Goal: Transaction & Acquisition: Purchase product/service

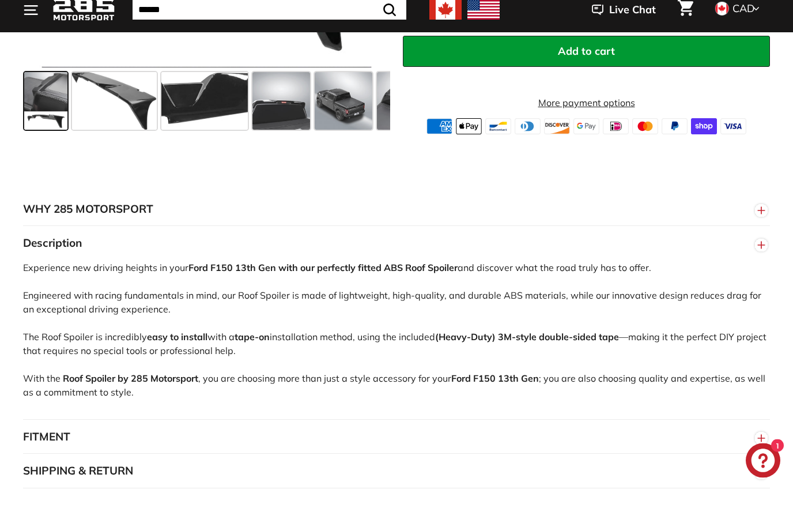
scroll to position [679, 0]
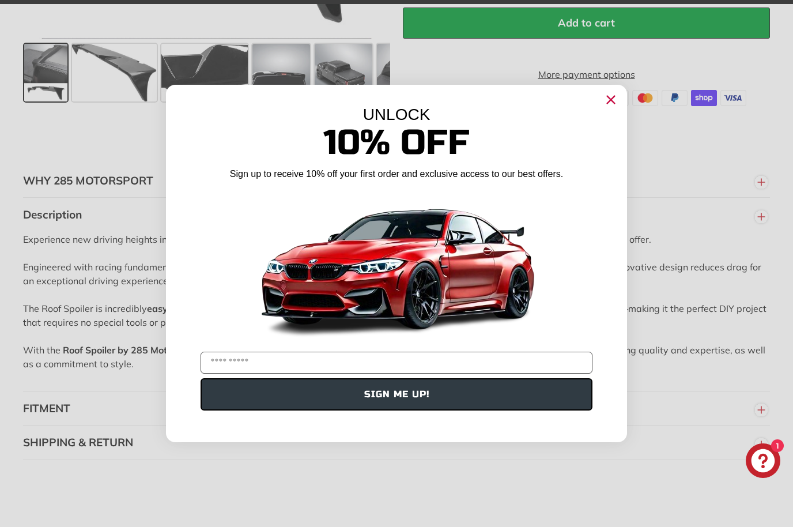
click at [618, 108] on circle "Close dialog" at bounding box center [610, 99] width 17 height 17
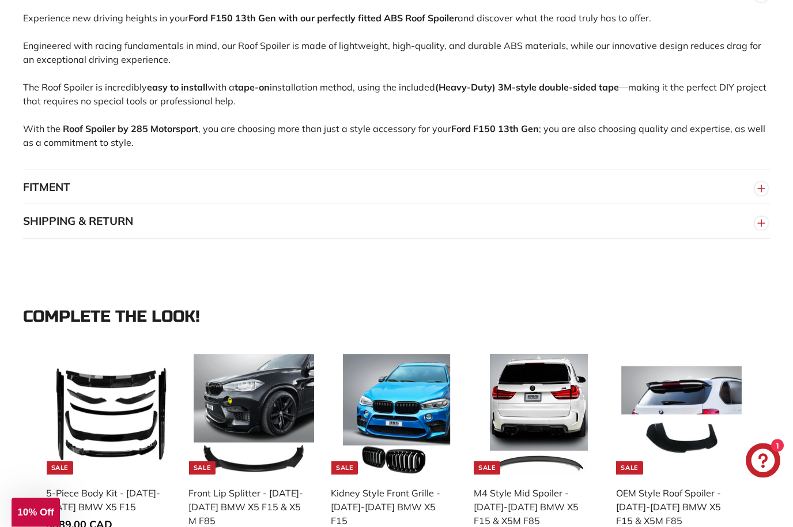
scroll to position [900, 0]
click at [40, 179] on button "FITMENT" at bounding box center [396, 187] width 747 height 35
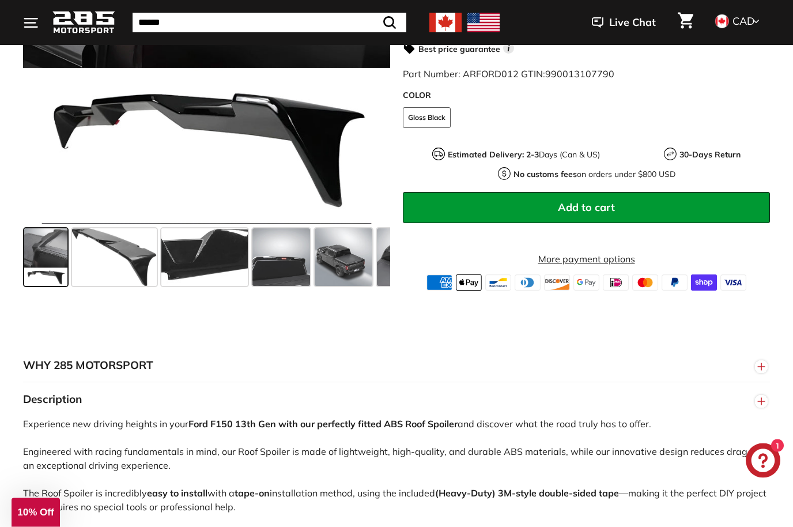
scroll to position [489, 0]
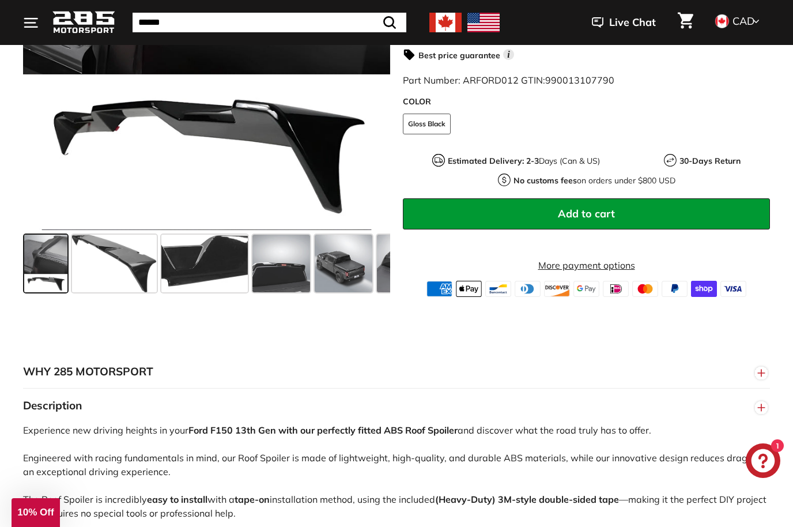
click at [330, 265] on span at bounding box center [344, 263] width 58 height 58
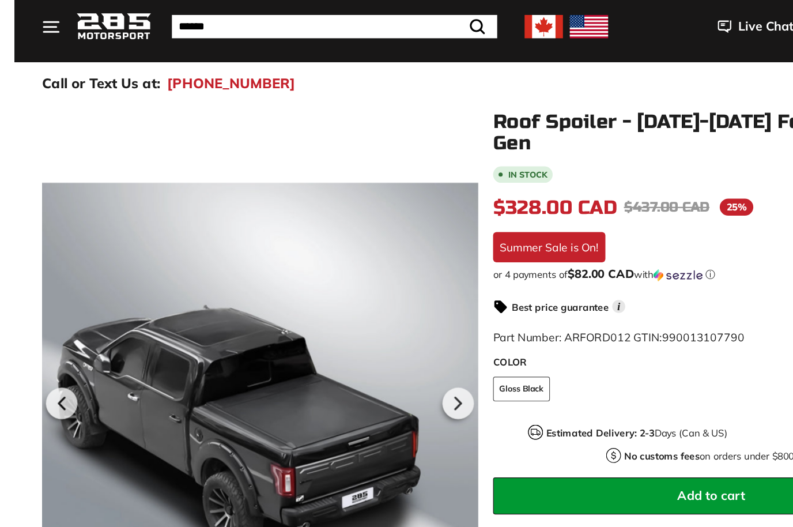
scroll to position [0, 0]
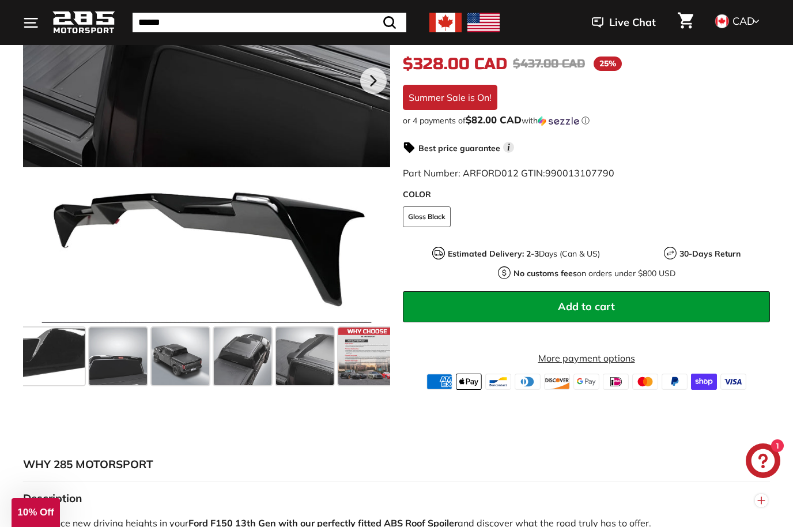
scroll to position [0, 153]
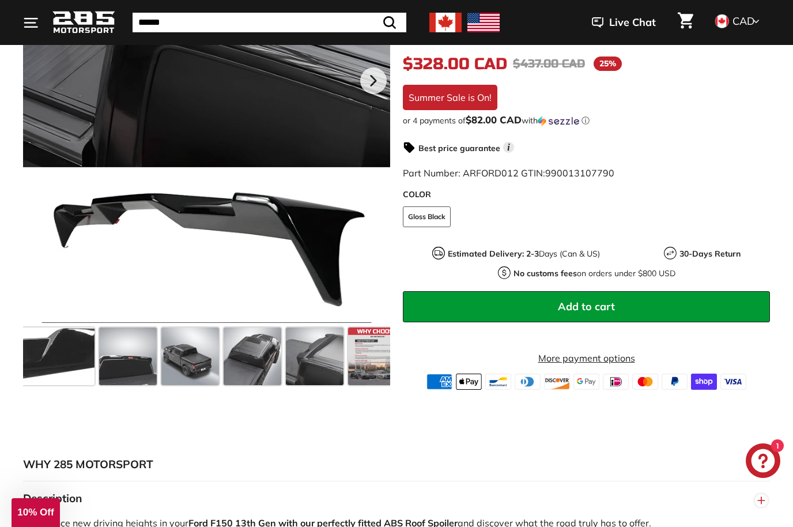
click at [270, 361] on span at bounding box center [253, 356] width 58 height 58
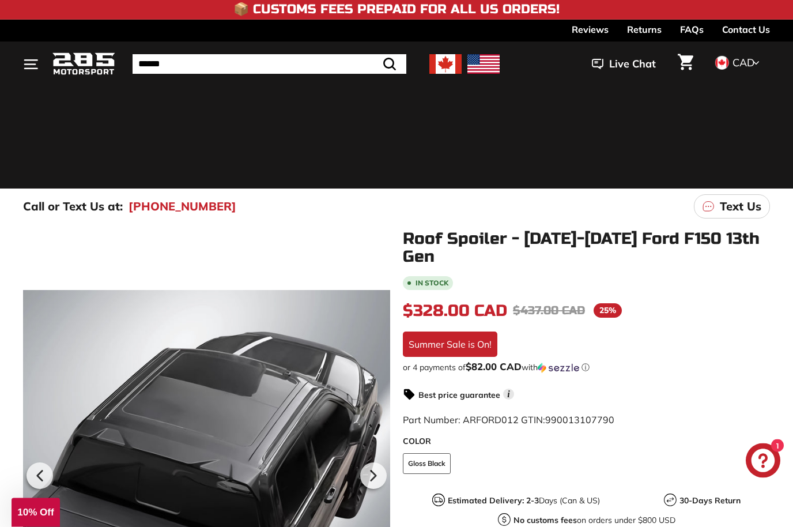
scroll to position [1, 0]
click at [239, 51] on div ". . . Site navigation . . . Site navigation 285 Motorsport Search Close .cls-1{…" at bounding box center [396, 63] width 747 height 39
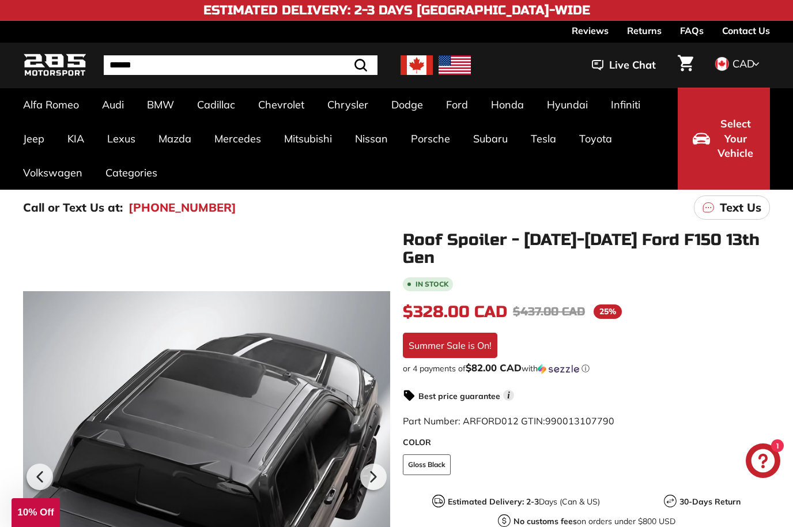
click at [233, 64] on input "Search" at bounding box center [241, 65] width 274 height 20
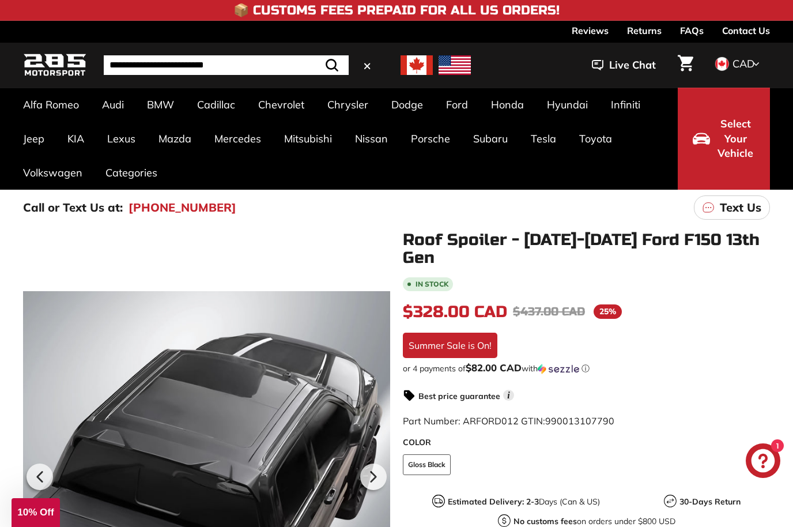
type input "**********"
click at [332, 65] on button ".cls-1{fill:none;stroke:#000;stroke-miterlimit:10;stroke-width:2px} Search" at bounding box center [331, 65] width 33 height 20
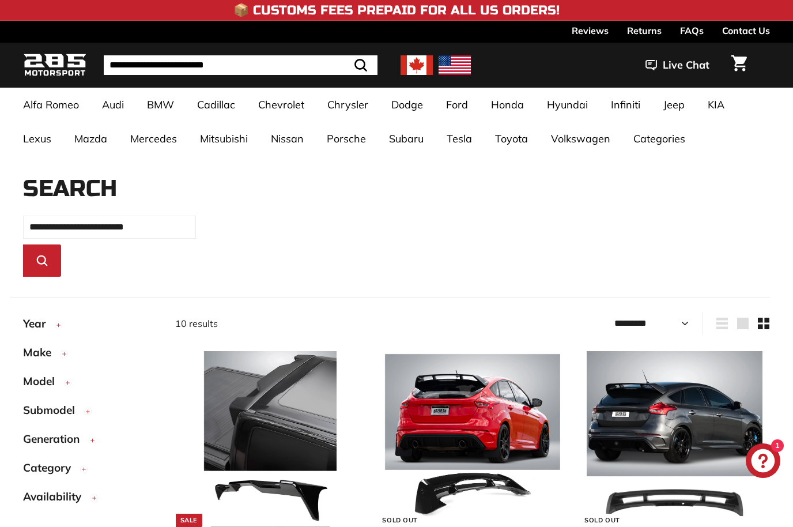
select select "*********"
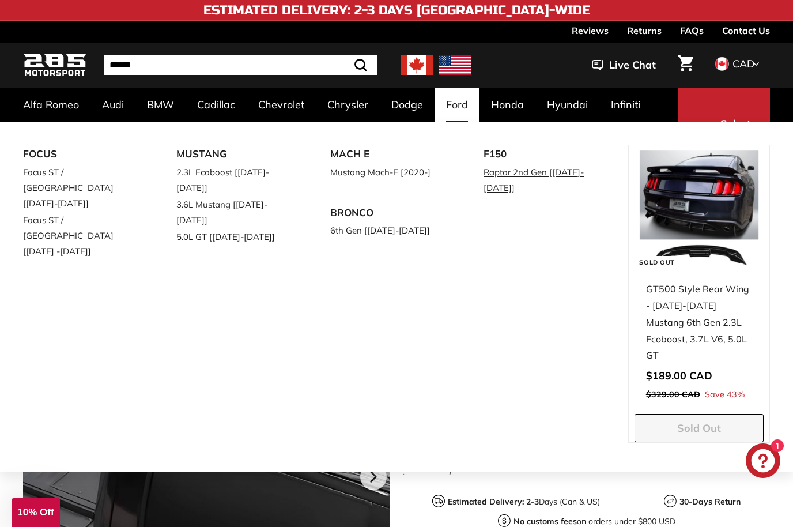
click at [539, 171] on link "Raptor 2nd Gen [[DATE]-[DATE]]" at bounding box center [543, 180] width 121 height 32
